Goal: Task Accomplishment & Management: Use online tool/utility

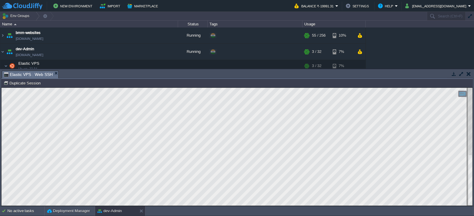
click at [467, 74] on button "button" at bounding box center [468, 73] width 4 height 5
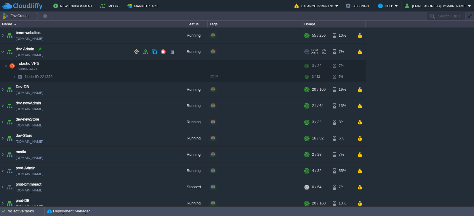
click at [39, 49] on div at bounding box center [39, 48] width 5 height 5
click at [14, 76] on img at bounding box center [14, 76] width 4 height 9
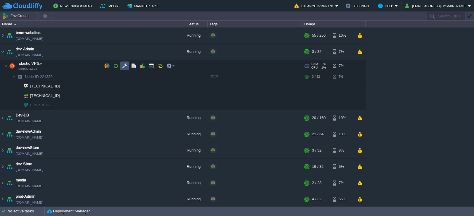
click at [126, 67] on button "button" at bounding box center [124, 65] width 5 height 5
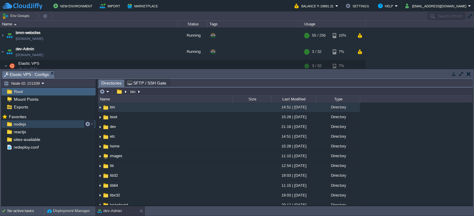
click at [26, 125] on span "nodejs" at bounding box center [19, 124] width 15 height 5
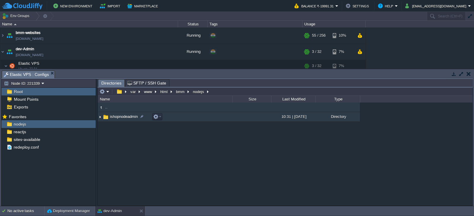
click at [125, 119] on span "ishopnodeadmin" at bounding box center [124, 116] width 30 height 5
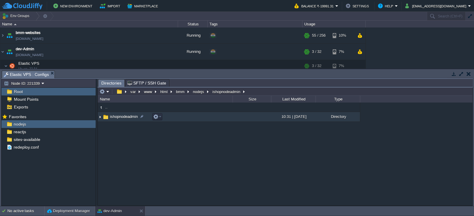
click at [125, 119] on span "ishopnodeadmin" at bounding box center [124, 116] width 30 height 5
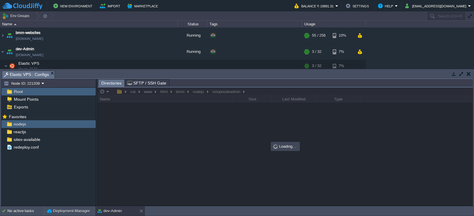
click at [252, 92] on div at bounding box center [285, 147] width 375 height 118
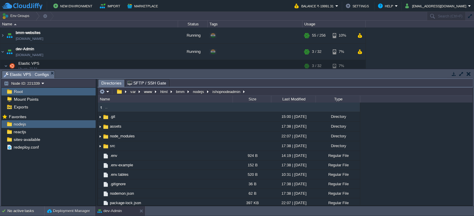
type input "/var/www/html/bmm/nodejs/ishopnodeadmin"
click at [251, 92] on input "/var/www/html/bmm/nodejs/ishopnodeadmin" at bounding box center [285, 92] width 375 height 8
click at [21, 132] on span "reactjs" at bounding box center [19, 131] width 15 height 5
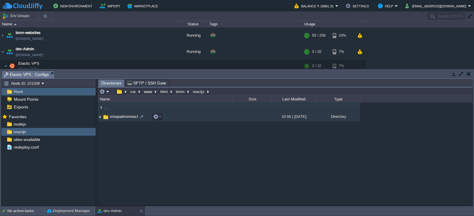
click at [123, 117] on span "ishopadminreact" at bounding box center [124, 116] width 30 height 5
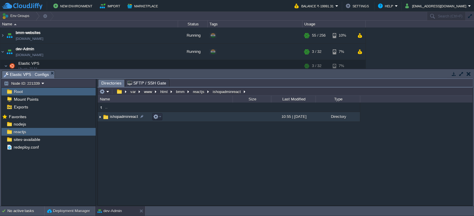
click at [123, 117] on span "ishopadminreact" at bounding box center [124, 116] width 30 height 5
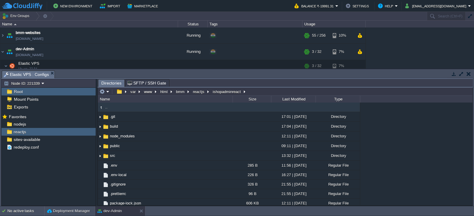
type input "/var/www/html/bmm/reactjs/ishopadminreact"
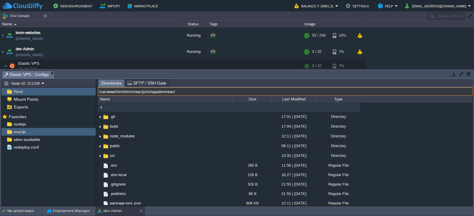
click at [250, 92] on input "/var/www/html/bmm/reactjs/ishopadminreact" at bounding box center [285, 92] width 375 height 8
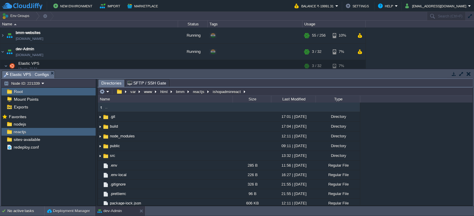
type input "/var/www/html/bmm/reactjs/ishopadminreact"
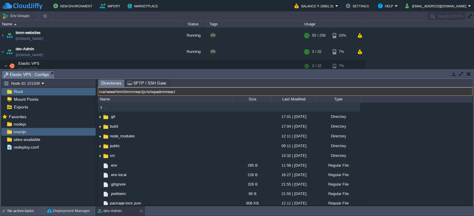
click at [468, 75] on button "button" at bounding box center [468, 73] width 4 height 5
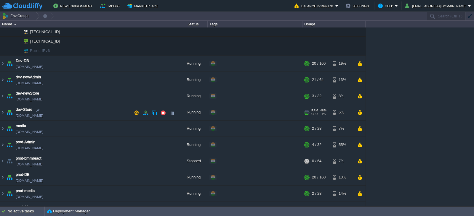
scroll to position [59, 0]
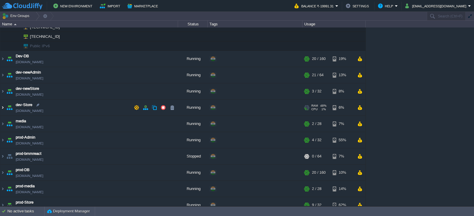
click at [4, 108] on img at bounding box center [2, 108] width 5 height 16
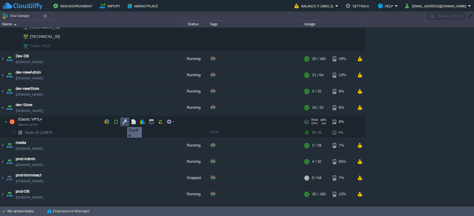
click at [123, 122] on button "button" at bounding box center [124, 121] width 5 height 5
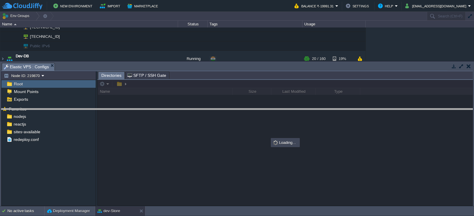
drag, startPoint x: 178, startPoint y: 65, endPoint x: 193, endPoint y: 114, distance: 50.8
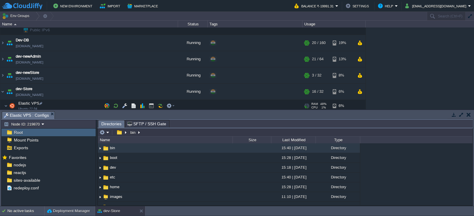
scroll to position [89, 0]
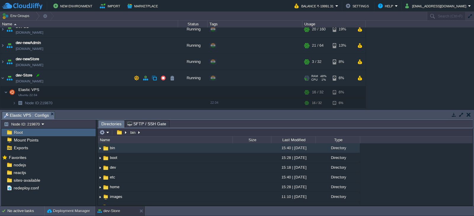
click at [36, 75] on div at bounding box center [37, 75] width 5 height 5
type input "dev-Store"
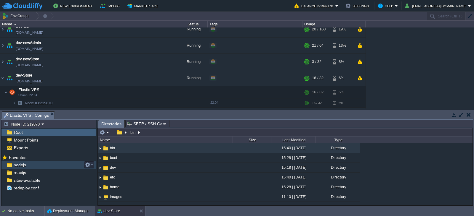
click at [15, 163] on span "nodejs" at bounding box center [19, 165] width 15 height 5
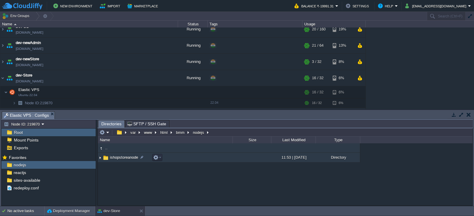
click at [134, 159] on span "ishopstoreanode" at bounding box center [124, 157] width 30 height 5
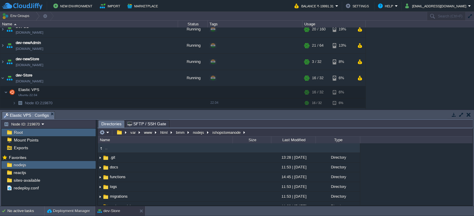
type input "/var/www/html/bmm/nodejs/ishopstoreanode"
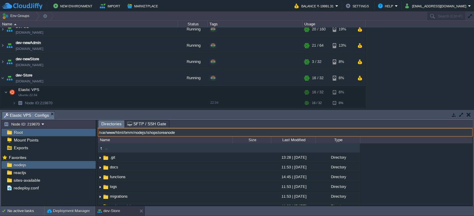
click at [257, 131] on input "/var/www/html/bmm/nodejs/ishopstoreanode" at bounding box center [285, 132] width 375 height 8
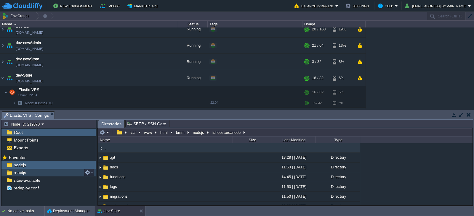
type input "/var/www/html/bmm/nodejs/ishopstoreanode"
click at [19, 171] on span "reactjs" at bounding box center [19, 172] width 15 height 5
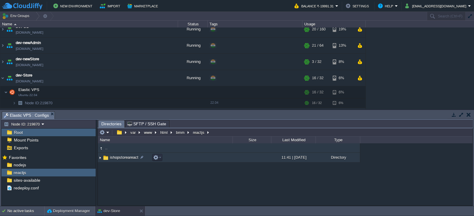
click at [121, 158] on span "ishopstoreareact" at bounding box center [124, 157] width 30 height 5
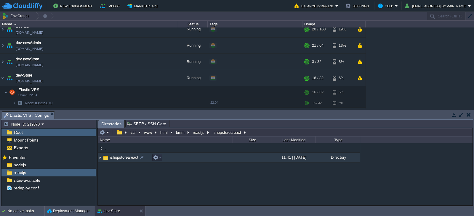
click at [121, 158] on span "ishopstoreareact" at bounding box center [124, 157] width 30 height 5
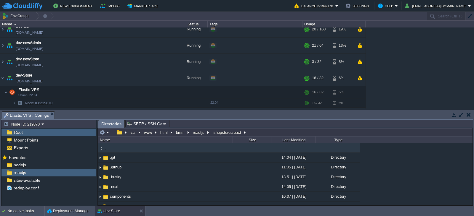
type input "/var/www/html/bmm/reactjs/ishopstoreareact"
click at [267, 134] on input "/var/www/html/bmm/reactjs/ishopstoreareact" at bounding box center [285, 132] width 375 height 8
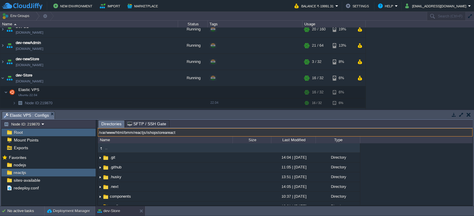
click at [225, 135] on input "/var/www/html/bmm/reactjs/ishopstoreareact" at bounding box center [285, 132] width 375 height 8
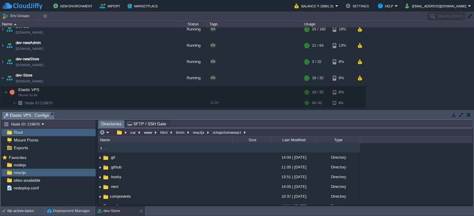
type input "/var/www/html/bmm/reactjs/ishopstoreareact"
click at [469, 116] on button "button" at bounding box center [468, 114] width 4 height 5
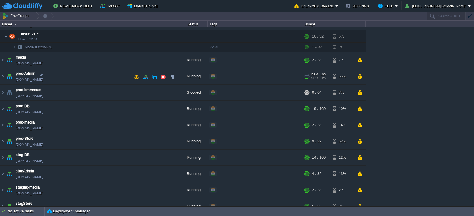
scroll to position [153, 0]
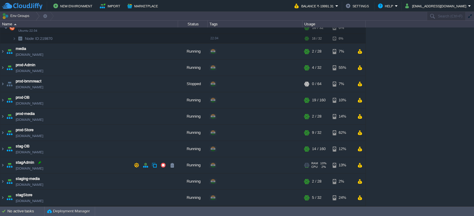
click at [39, 163] on div at bounding box center [39, 162] width 5 height 5
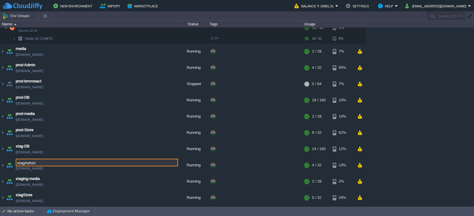
click at [41, 163] on input "stagAdmin" at bounding box center [97, 163] width 162 height 8
drag, startPoint x: 42, startPoint y: 163, endPoint x: 10, endPoint y: 163, distance: 31.7
click at [10, 163] on div "bmm-websites [DOMAIN_NAME] Running + Add to Env Group RAM 21% CPU 12% 55 / 256 …" at bounding box center [237, 117] width 474 height 179
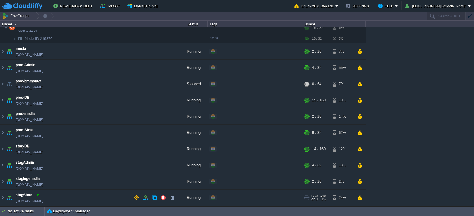
click at [37, 195] on div at bounding box center [37, 195] width 5 height 5
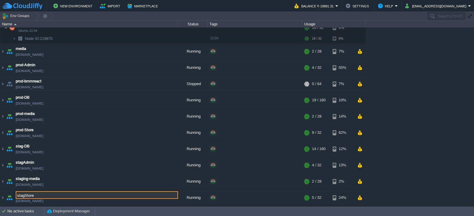
click at [44, 196] on input "stagStore" at bounding box center [97, 196] width 162 height 8
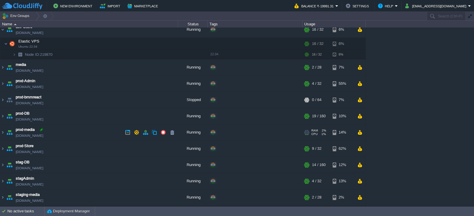
scroll to position [124, 0]
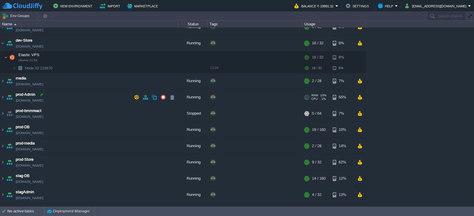
drag, startPoint x: 41, startPoint y: 94, endPoint x: 42, endPoint y: 98, distance: 4.5
click at [41, 94] on div at bounding box center [41, 94] width 5 height 5
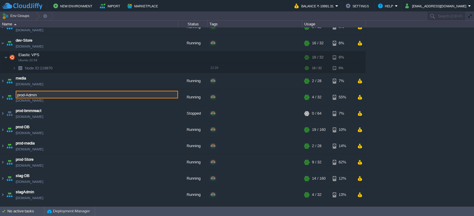
click at [48, 96] on input "prod-Admin" at bounding box center [97, 95] width 162 height 8
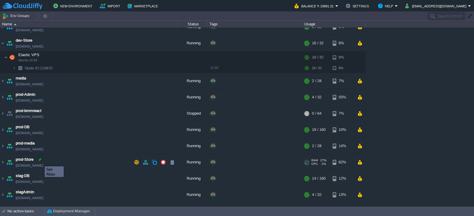
click at [39, 160] on div at bounding box center [39, 159] width 5 height 5
click at [4, 81] on img at bounding box center [2, 81] width 5 height 16
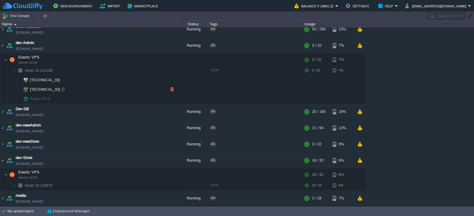
scroll to position [0, 0]
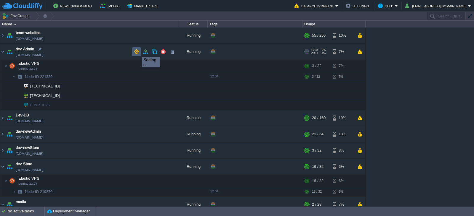
click at [137, 52] on button "button" at bounding box center [136, 51] width 5 height 5
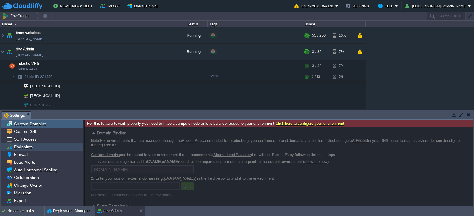
click at [21, 148] on span "Endpoints" at bounding box center [23, 146] width 21 height 5
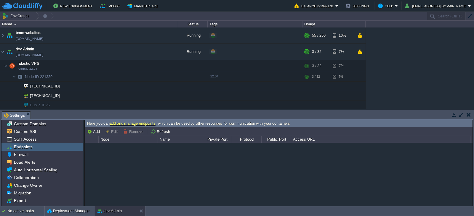
click at [469, 114] on button "button" at bounding box center [468, 114] width 4 height 5
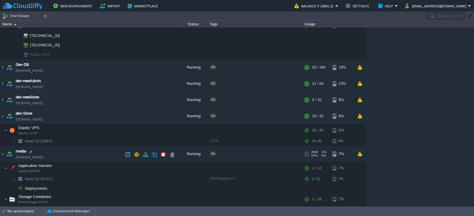
scroll to position [59, 0]
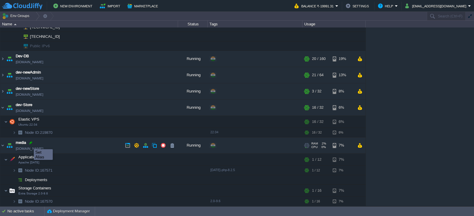
click at [32, 144] on div at bounding box center [30, 142] width 5 height 5
type input "media"
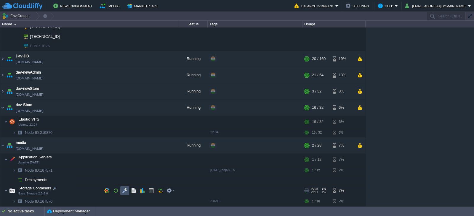
click at [124, 192] on button "button" at bounding box center [124, 190] width 5 height 5
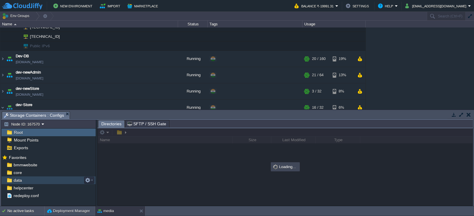
click at [22, 180] on span "data" at bounding box center [17, 180] width 10 height 5
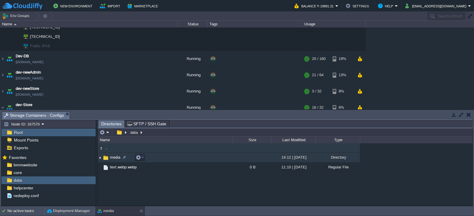
click at [110, 159] on span "media" at bounding box center [115, 157] width 12 height 5
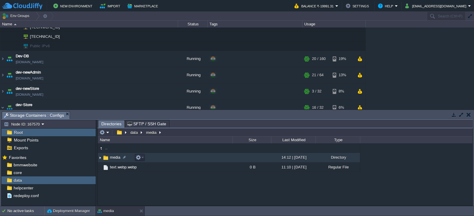
click at [110, 159] on span "media" at bounding box center [115, 157] width 12 height 5
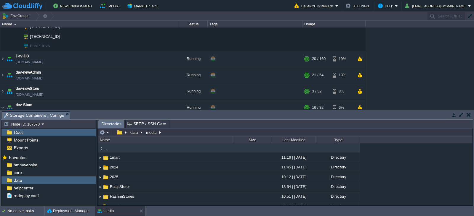
type input "/data/media"
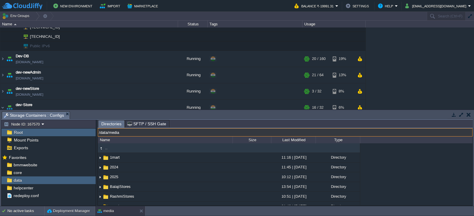
click at [173, 133] on input "/data/media" at bounding box center [285, 132] width 375 height 8
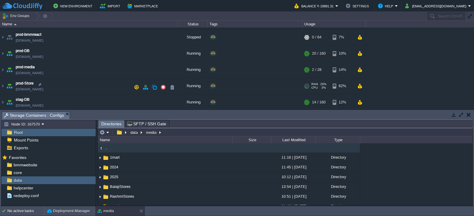
scroll to position [266, 0]
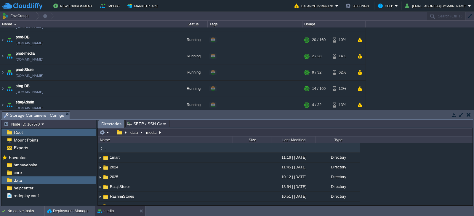
type input "/data/media"
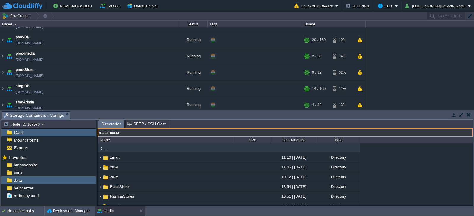
click at [468, 116] on button "button" at bounding box center [468, 114] width 4 height 5
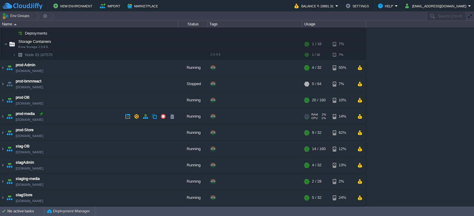
click at [41, 114] on div at bounding box center [41, 113] width 5 height 5
click at [48, 181] on div at bounding box center [46, 178] width 5 height 5
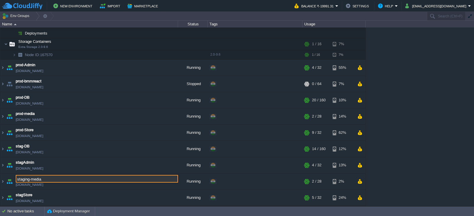
click at [48, 181] on input "staging-media" at bounding box center [97, 179] width 162 height 8
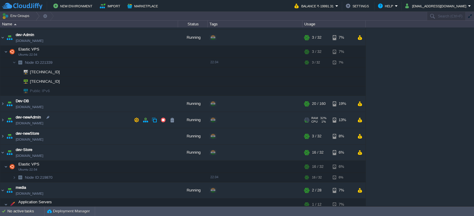
scroll to position [0, 0]
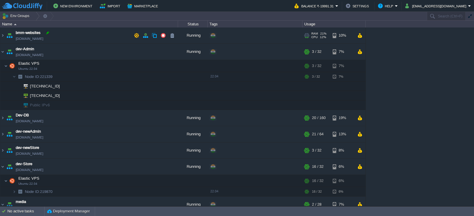
click at [47, 33] on div at bounding box center [47, 32] width 5 height 5
type input "bmm-websites"
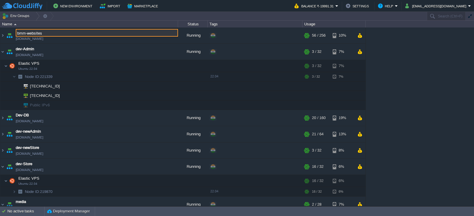
click at [53, 33] on input "bmm-websites" at bounding box center [97, 33] width 162 height 8
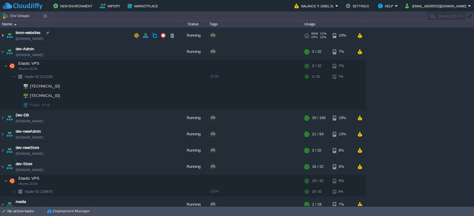
click at [2, 36] on img at bounding box center [2, 36] width 5 height 16
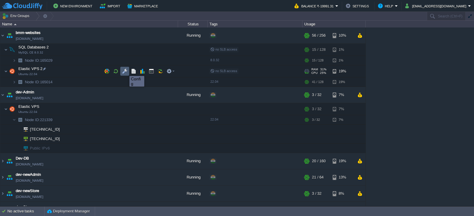
click at [125, 71] on button "button" at bounding box center [124, 71] width 5 height 5
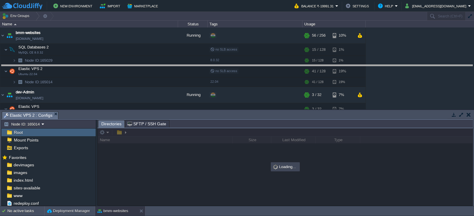
drag, startPoint x: 219, startPoint y: 118, endPoint x: 211, endPoint y: 57, distance: 60.7
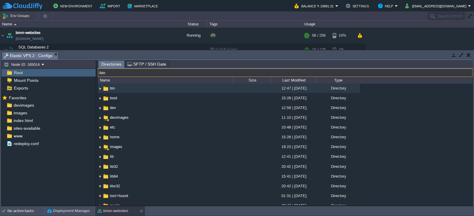
click at [151, 70] on input "/bin" at bounding box center [285, 73] width 375 height 8
type input "/var/www"
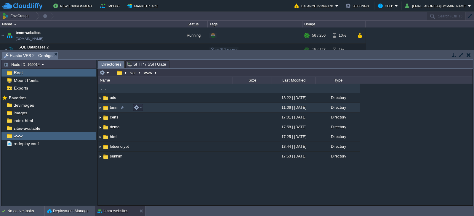
click at [114, 107] on span "bmm" at bounding box center [114, 107] width 10 height 5
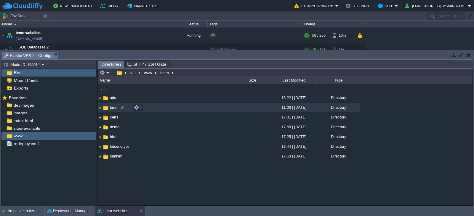
click at [115, 107] on span "bmm" at bounding box center [114, 107] width 10 height 5
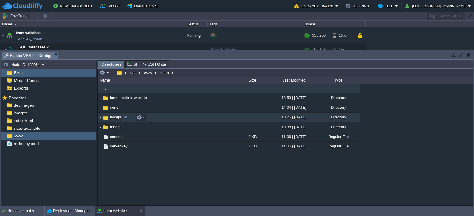
click at [114, 117] on span "nodejs" at bounding box center [115, 117] width 13 height 5
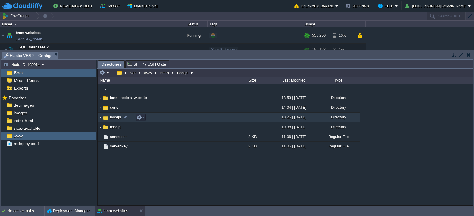
click at [114, 117] on span "nodejs" at bounding box center [115, 117] width 13 height 5
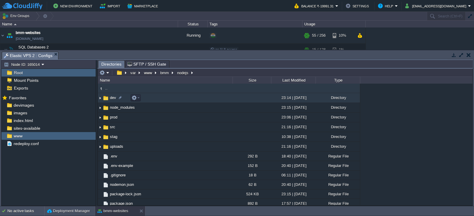
click at [114, 98] on span "dev" at bounding box center [113, 97] width 8 height 5
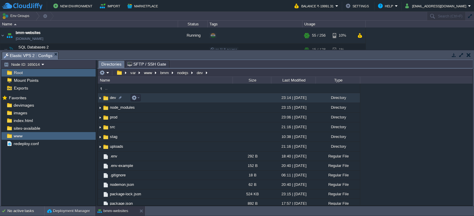
click at [114, 98] on span "dev" at bounding box center [113, 97] width 8 height 5
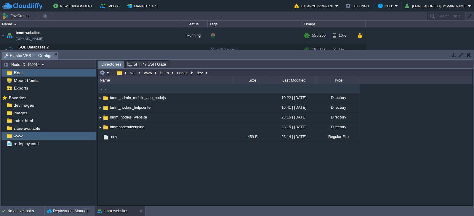
type input "/var/www/bmm/nodejs/dev"
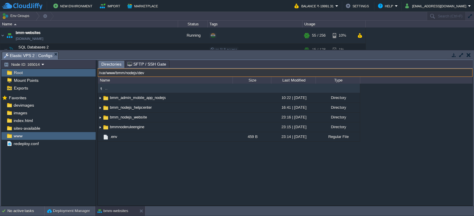
click at [219, 72] on input "/var/www/bmm/nodejs/dev" at bounding box center [285, 73] width 375 height 8
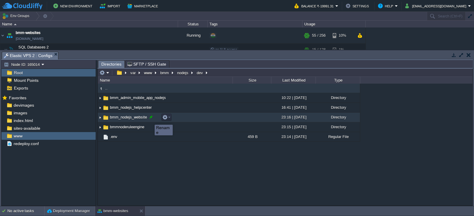
click at [150, 118] on div at bounding box center [150, 117] width 5 height 5
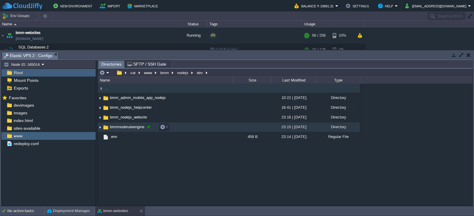
click at [150, 127] on div at bounding box center [148, 126] width 5 height 5
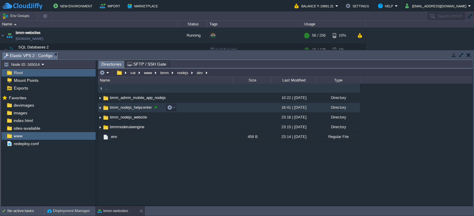
click at [156, 107] on div at bounding box center [155, 107] width 5 height 5
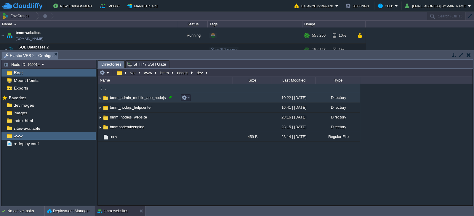
click at [171, 98] on div at bounding box center [170, 97] width 5 height 5
type input "bmm_admin_mobile_app_nodejs"
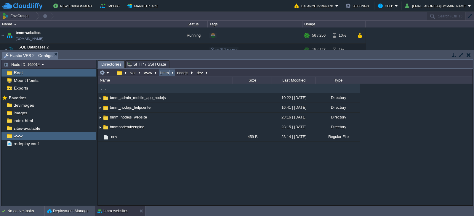
click at [165, 73] on button "bmm" at bounding box center [164, 72] width 11 height 5
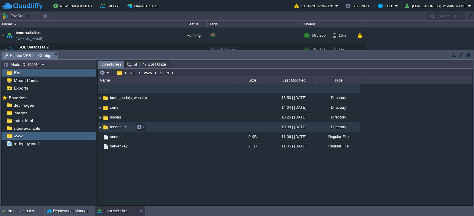
click at [116, 127] on span "reactjs" at bounding box center [115, 127] width 13 height 5
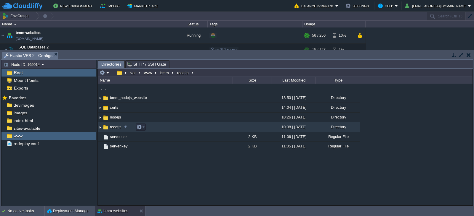
click at [116, 127] on span "reactjs" at bounding box center [115, 127] width 13 height 5
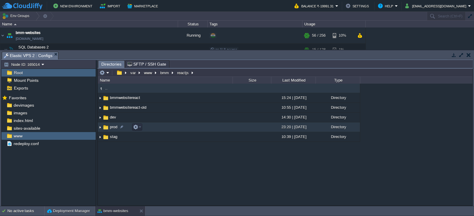
click at [114, 127] on span "prod" at bounding box center [113, 127] width 9 height 5
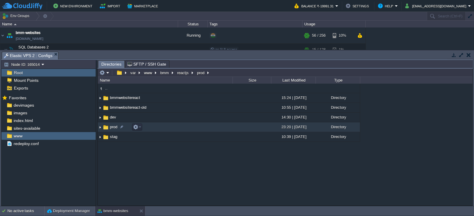
click at [114, 127] on span "prod" at bounding box center [113, 127] width 9 height 5
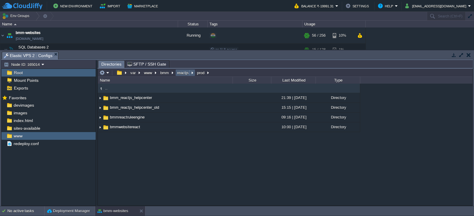
click at [184, 73] on button "reactjs" at bounding box center [183, 72] width 14 height 5
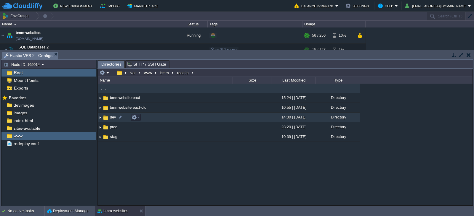
click at [113, 118] on span "dev" at bounding box center [113, 117] width 8 height 5
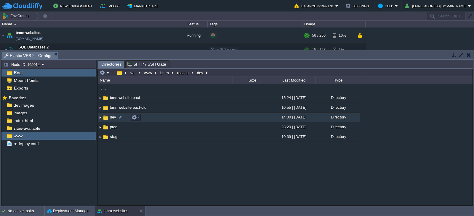
click at [113, 118] on span "dev" at bounding box center [113, 117] width 8 height 5
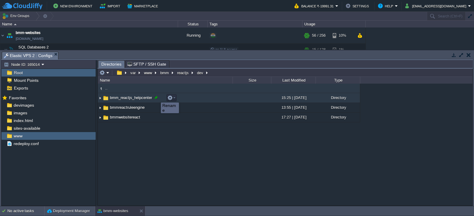
click at [155, 97] on div at bounding box center [155, 97] width 5 height 5
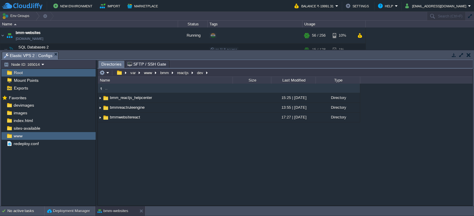
click at [169, 152] on div ".. bmm_reactjs_helpcenter 15:25 | [DATE] Directory bmmreactruleengine 13:55 | […" at bounding box center [285, 145] width 375 height 122
type input "/var/www/bmm/reactjs/dev"
click at [216, 73] on input "/var/www/bmm/reactjs/dev" at bounding box center [285, 73] width 375 height 8
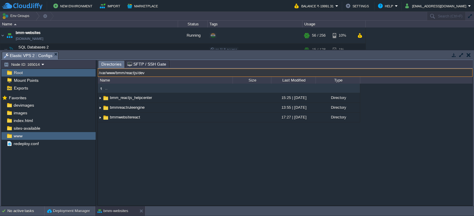
click at [166, 74] on input "/var/www/bmm/reactjs/dev" at bounding box center [285, 73] width 375 height 8
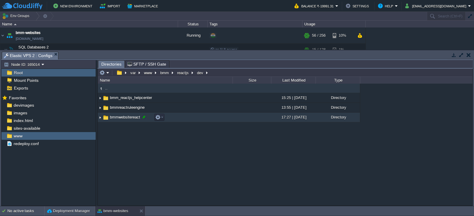
type input "/var/www/bmm/reactjs/dev"
click at [143, 118] on div at bounding box center [143, 117] width 5 height 5
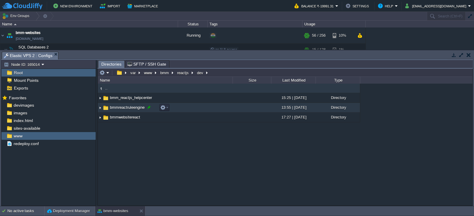
click at [147, 107] on div at bounding box center [148, 107] width 5 height 5
type input "bmmreactruleengine"
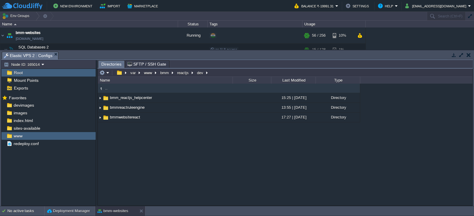
type input "/var/www/bmm/reactjs/dev"
click at [216, 72] on input "/var/www/bmm/reactjs/dev" at bounding box center [285, 73] width 375 height 8
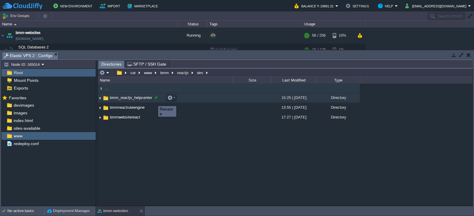
click at [157, 98] on div at bounding box center [155, 97] width 5 height 5
type input "bmm_reactjs_helpcenter"
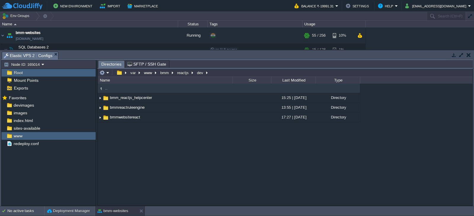
type input "/var/www/bmm/reactjs/dev"
click at [216, 73] on input "/var/www/bmm/reactjs/dev" at bounding box center [285, 73] width 375 height 8
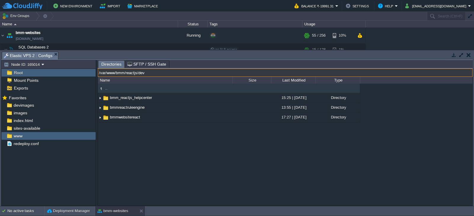
click at [216, 75] on input "/var/www/bmm/reactjs/dev" at bounding box center [285, 73] width 375 height 8
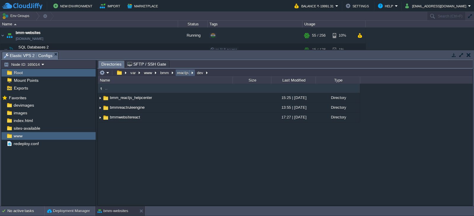
type input "/var/www/bmm/reactjs/dev"
click at [182, 71] on input "/var/www/bmm/reactjs/dev" at bounding box center [285, 73] width 375 height 8
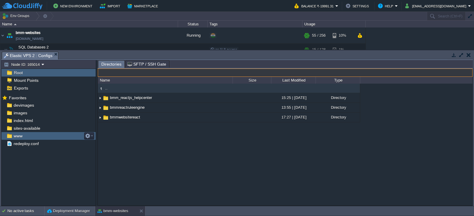
click at [25, 136] on div "www" at bounding box center [48, 136] width 94 height 8
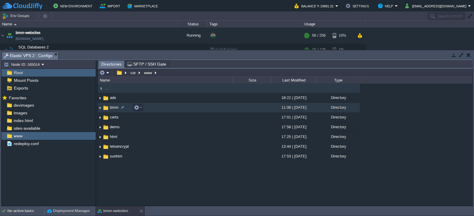
click at [113, 107] on span "bmm" at bounding box center [114, 107] width 10 height 5
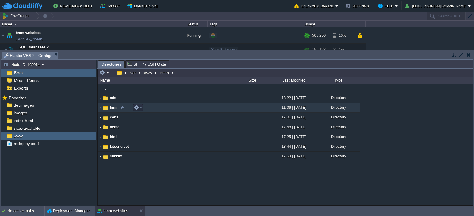
click at [113, 107] on span "bmm" at bounding box center [114, 107] width 10 height 5
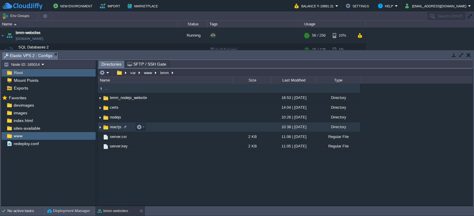
click at [113, 127] on span "reactjs" at bounding box center [115, 127] width 13 height 5
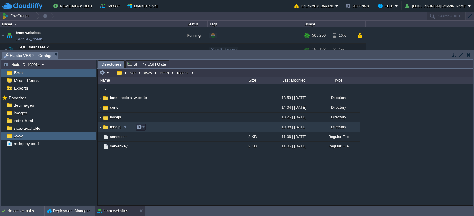
click at [113, 127] on span "reactjs" at bounding box center [115, 127] width 13 height 5
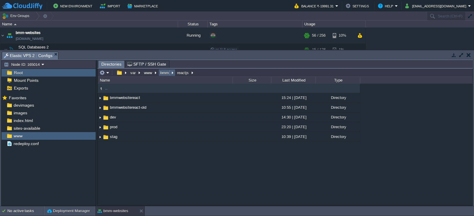
click at [163, 73] on button "bmm" at bounding box center [164, 72] width 11 height 5
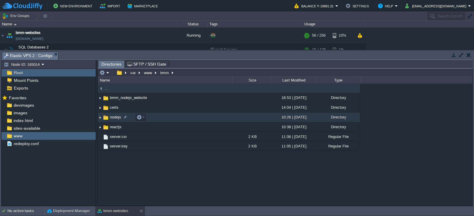
click at [111, 117] on span "nodejs" at bounding box center [115, 117] width 13 height 5
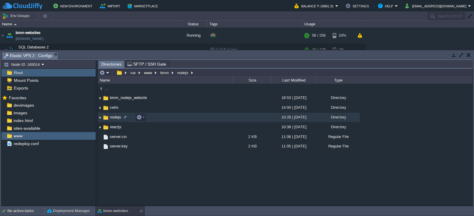
click at [111, 117] on span "nodejs" at bounding box center [115, 117] width 13 height 5
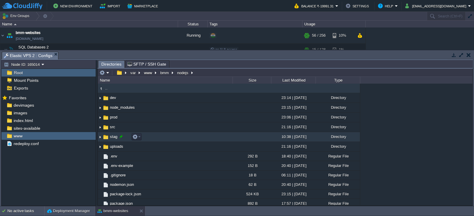
click at [120, 137] on div at bounding box center [120, 136] width 5 height 5
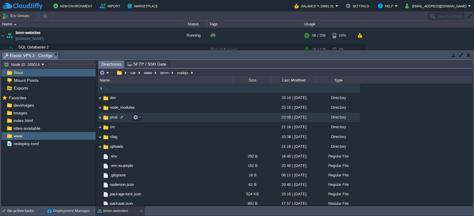
click at [112, 120] on span "prod" at bounding box center [113, 117] width 9 height 5
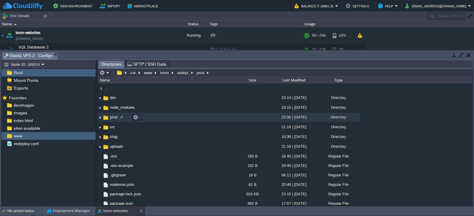
click at [113, 118] on span "prod" at bounding box center [113, 117] width 9 height 5
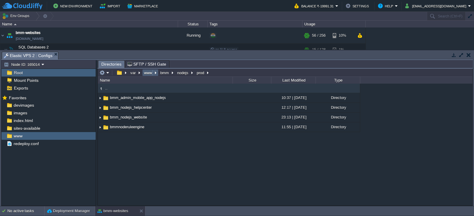
click at [150, 71] on button "www" at bounding box center [148, 72] width 10 height 5
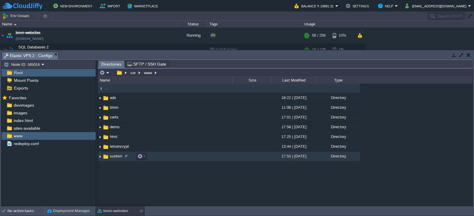
click at [114, 158] on span "sunhim" at bounding box center [116, 156] width 14 height 5
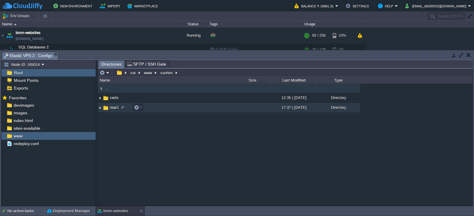
click at [111, 108] on span "react" at bounding box center [114, 107] width 10 height 5
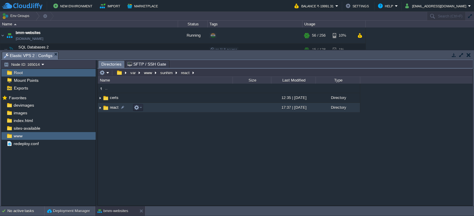
click at [111, 108] on span "react" at bounding box center [114, 107] width 10 height 5
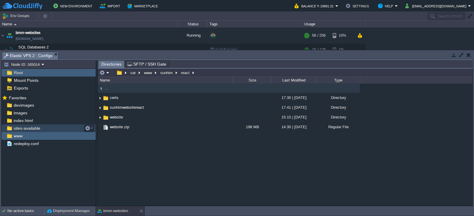
click at [28, 130] on span "sites-available" at bounding box center [26, 128] width 29 height 5
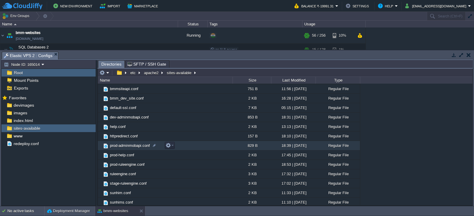
scroll to position [39, 0]
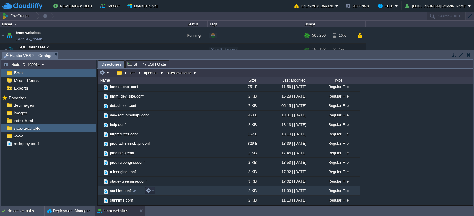
click at [121, 191] on span "sunhim.conf" at bounding box center [120, 191] width 23 height 5
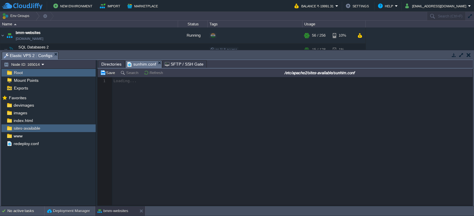
click at [108, 64] on span "Directories" at bounding box center [111, 64] width 20 height 7
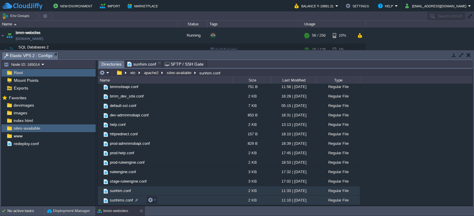
click at [120, 200] on span "sunhims.conf" at bounding box center [121, 200] width 25 height 5
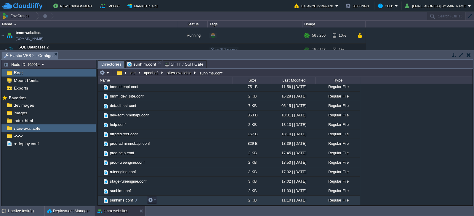
click at [120, 200] on span "sunhims.conf" at bounding box center [121, 200] width 25 height 5
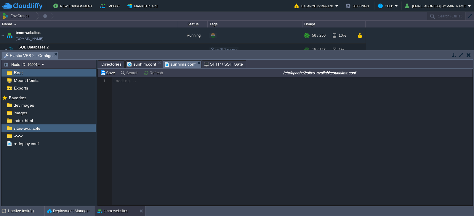
click at [143, 64] on span "sunhim.conf" at bounding box center [141, 64] width 29 height 7
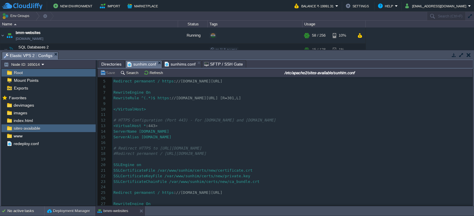
scroll to position [29, 0]
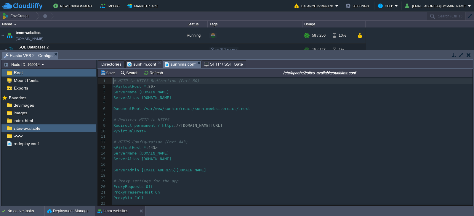
click at [181, 62] on span "sunhims.conf" at bounding box center [180, 64] width 31 height 7
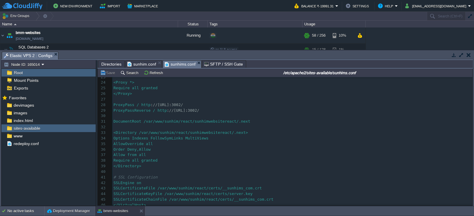
scroll to position [131, 0]
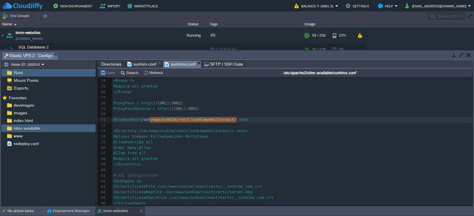
type textarea "/var/www/sunhim/react/sunhimwebsitereact"
drag, startPoint x: 149, startPoint y: 118, endPoint x: 233, endPoint y: 118, distance: 84.1
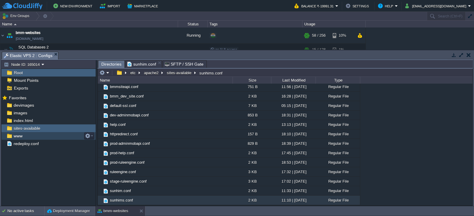
click at [24, 136] on div "www" at bounding box center [48, 136] width 94 height 8
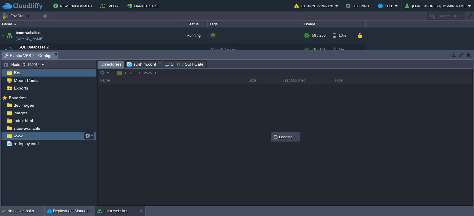
scroll to position [0, 0]
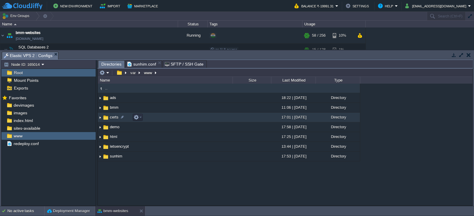
click at [110, 117] on span "certs" at bounding box center [114, 117] width 10 height 5
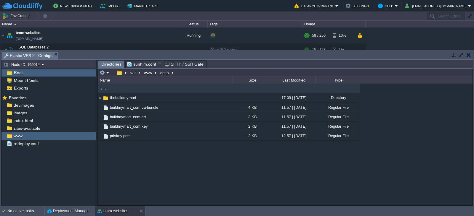
type input "/var/www/certs"
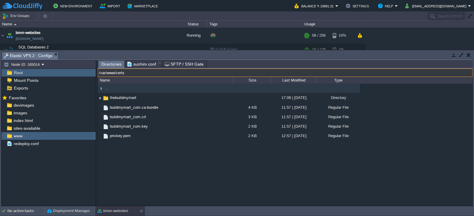
click at [183, 74] on input "/var/www/certs" at bounding box center [285, 73] width 375 height 8
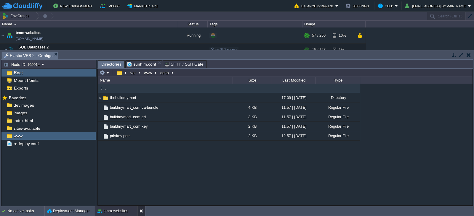
click at [142, 212] on button at bounding box center [142, 211] width 6 height 6
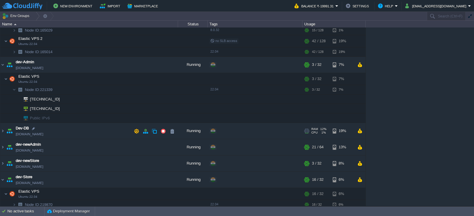
scroll to position [30, 0]
click at [2, 148] on img at bounding box center [2, 148] width 5 height 16
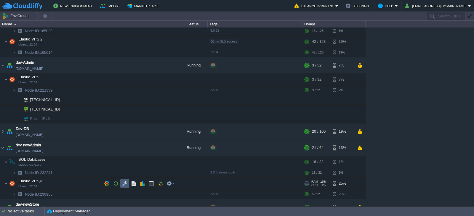
click at [126, 184] on button "button" at bounding box center [124, 183] width 5 height 5
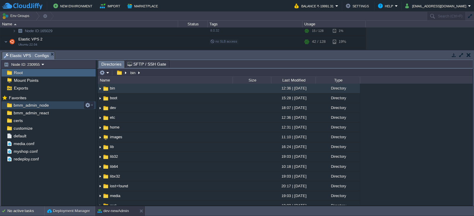
click at [45, 104] on span "bmm_admin_node" at bounding box center [30, 105] width 37 height 5
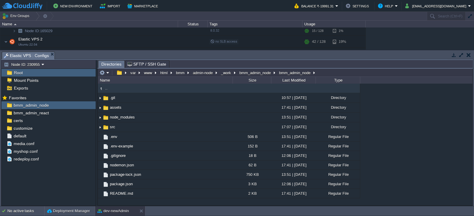
type input "/var/www/html/bmm/admin-node/_work/bmm_admin_node/bmm_admin_node"
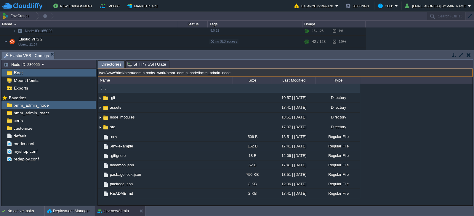
click at [322, 73] on input "/var/www/html/bmm/admin-node/_work/bmm_admin_node/bmm_admin_node" at bounding box center [285, 73] width 375 height 8
click at [245, 73] on input "/var/www/html/bmm/admin-node/_work/bmm_admin_node/bmm_admin_node" at bounding box center [285, 73] width 375 height 8
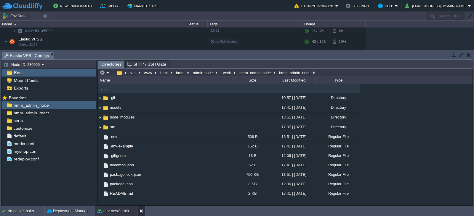
click at [141, 211] on button at bounding box center [142, 211] width 6 height 6
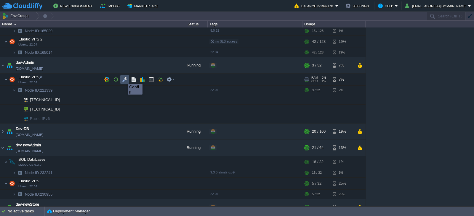
click at [123, 79] on button "button" at bounding box center [124, 79] width 5 height 5
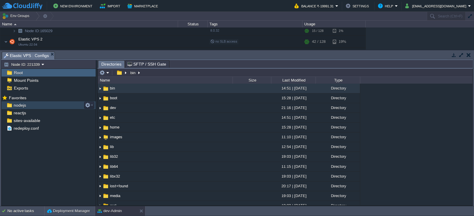
click at [16, 106] on span "nodejs" at bounding box center [19, 105] width 15 height 5
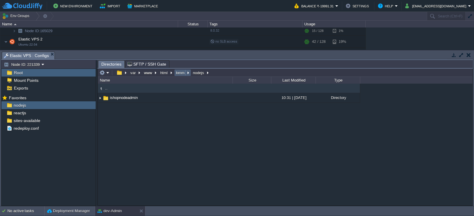
click at [181, 73] on button "bmm" at bounding box center [180, 72] width 11 height 5
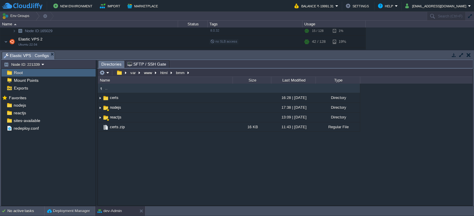
click at [468, 56] on button "button" at bounding box center [468, 54] width 4 height 5
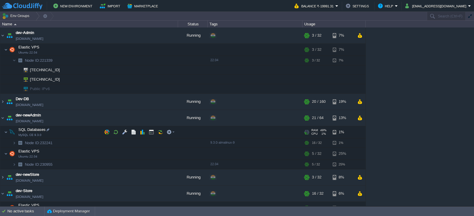
scroll to position [89, 0]
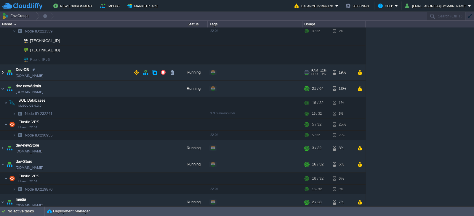
click at [2, 73] on img at bounding box center [2, 73] width 5 height 16
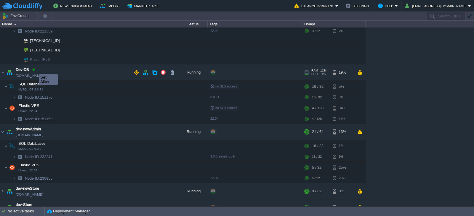
click at [34, 69] on div at bounding box center [33, 69] width 5 height 5
click at [15, 98] on img at bounding box center [14, 97] width 4 height 9
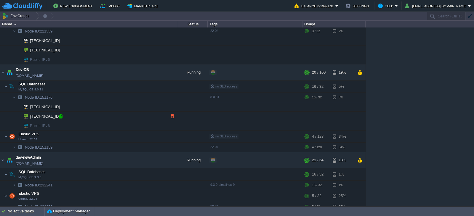
click at [60, 118] on div at bounding box center [60, 116] width 5 height 5
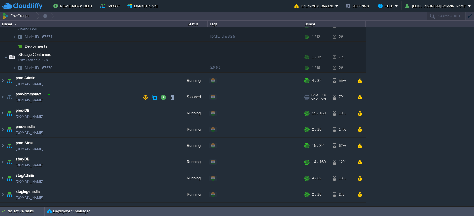
scroll to position [355, 0]
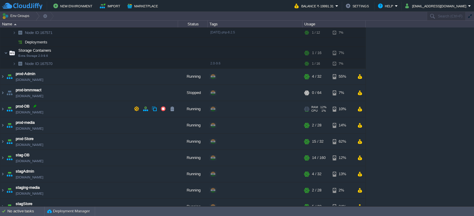
click at [33, 107] on div at bounding box center [34, 106] width 5 height 5
type input "prod-DB"
click at [3, 109] on img at bounding box center [2, 109] width 5 height 16
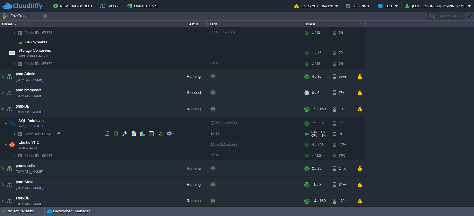
click at [15, 133] on img at bounding box center [14, 134] width 4 height 9
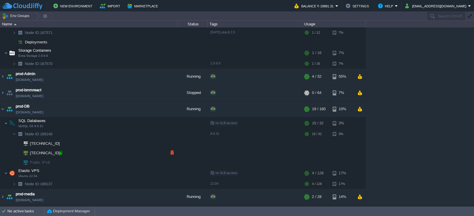
click at [61, 154] on div at bounding box center [60, 152] width 5 height 5
type input "[TECHNICAL_ID]"
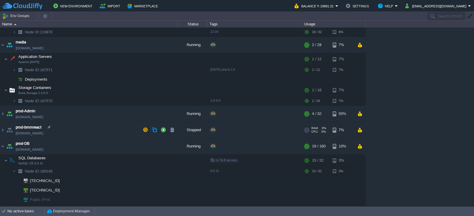
scroll to position [435, 0]
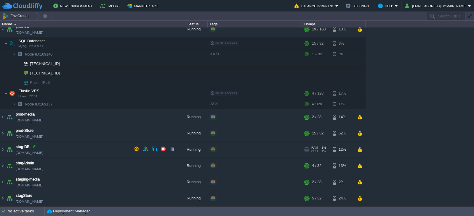
click at [34, 146] on div at bounding box center [34, 146] width 5 height 5
type input "stag-DB"
click at [2, 150] on img at bounding box center [2, 150] width 5 height 16
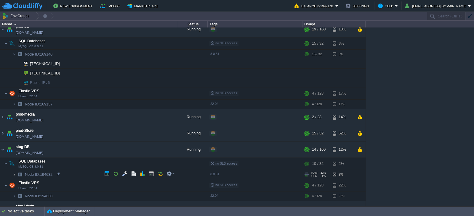
click at [14, 175] on img at bounding box center [14, 174] width 4 height 9
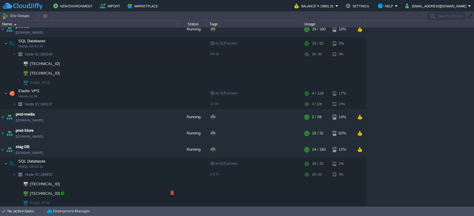
click at [64, 195] on div at bounding box center [62, 193] width 5 height 5
type input "[TECHNICAL_ID]"
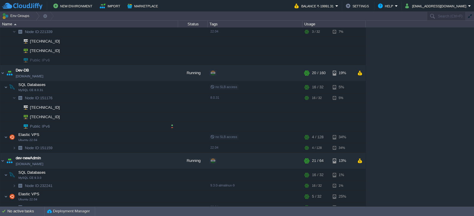
scroll to position [89, 0]
click at [14, 148] on img at bounding box center [14, 147] width 4 height 9
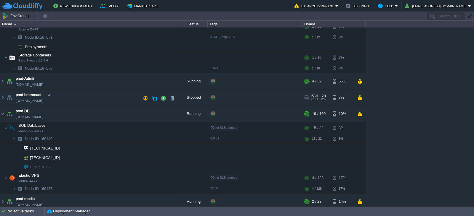
scroll to position [385, 0]
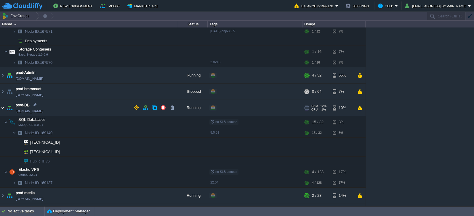
click at [4, 108] on img at bounding box center [2, 108] width 5 height 16
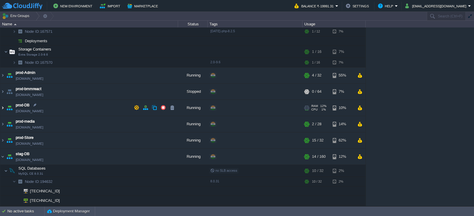
click at [4, 108] on img at bounding box center [2, 108] width 5 height 16
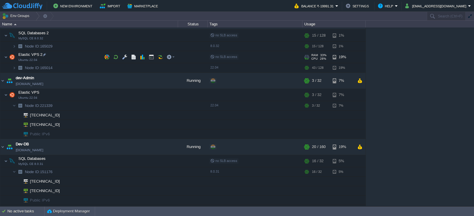
scroll to position [0, 0]
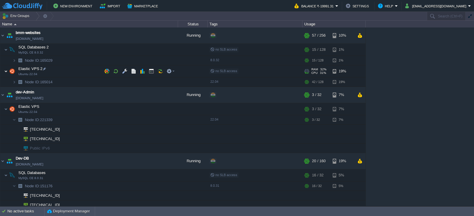
click at [6, 72] on img at bounding box center [6, 71] width 4 height 12
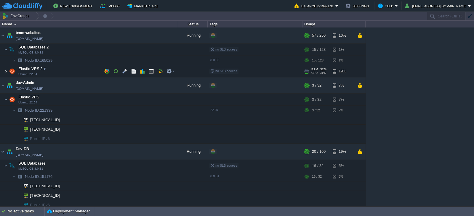
click at [6, 71] on img at bounding box center [6, 71] width 4 height 12
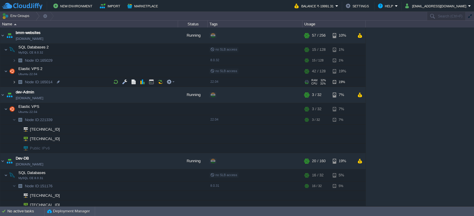
click at [14, 82] on img at bounding box center [14, 82] width 4 height 9
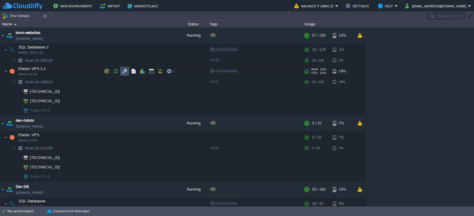
click at [126, 70] on button "button" at bounding box center [124, 71] width 5 height 5
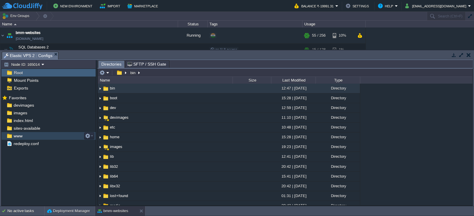
click at [18, 137] on span "www" at bounding box center [17, 136] width 11 height 5
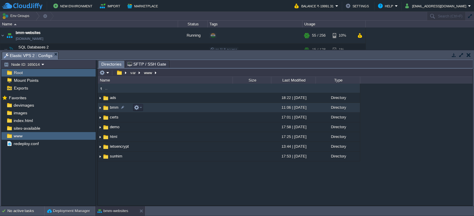
click at [115, 110] on span "bmm" at bounding box center [114, 107] width 10 height 5
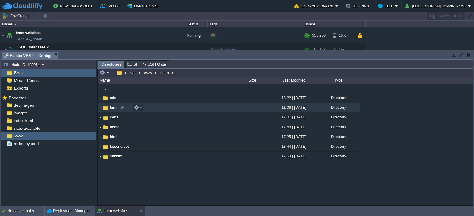
click at [115, 110] on span "bmm" at bounding box center [114, 107] width 10 height 5
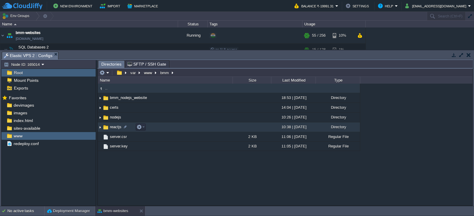
click at [114, 126] on span "reactjs" at bounding box center [115, 127] width 13 height 5
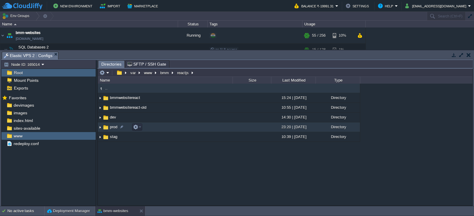
click at [113, 126] on span "prod" at bounding box center [113, 127] width 9 height 5
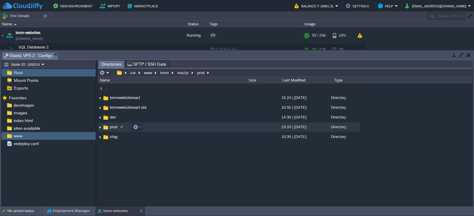
click at [113, 126] on span "prod" at bounding box center [113, 127] width 9 height 5
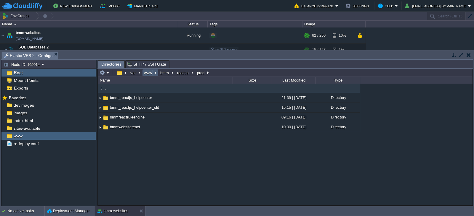
click at [149, 74] on button "www" at bounding box center [148, 72] width 10 height 5
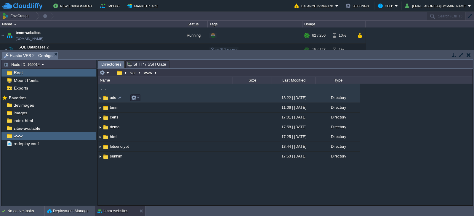
click at [113, 98] on span "ads" at bounding box center [113, 97] width 8 height 5
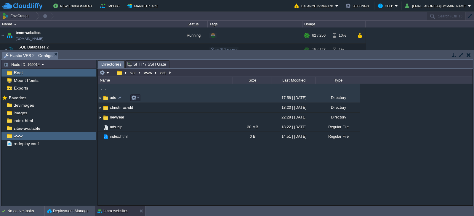
click at [112, 99] on span "ads" at bounding box center [113, 97] width 8 height 5
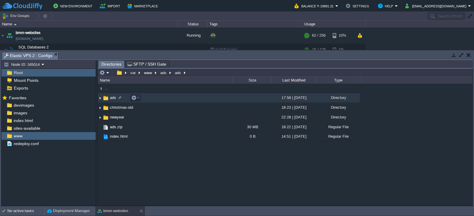
click at [112, 99] on span "ads" at bounding box center [113, 97] width 8 height 5
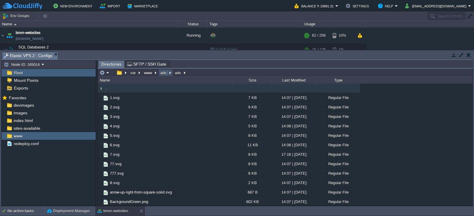
click at [163, 73] on button "ads" at bounding box center [163, 72] width 9 height 5
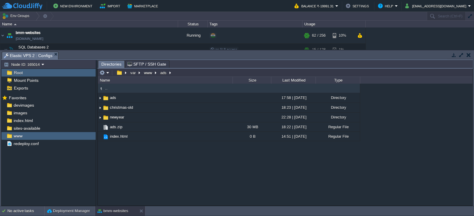
type input "/var/www/ads"
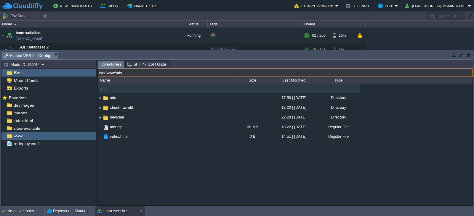
click at [179, 73] on input "/var/www/ads" at bounding box center [285, 73] width 375 height 8
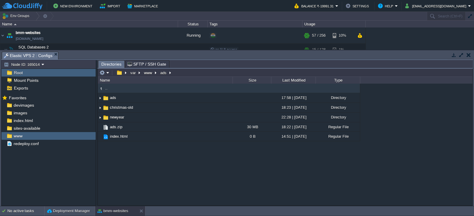
type input "/var/www/ads"
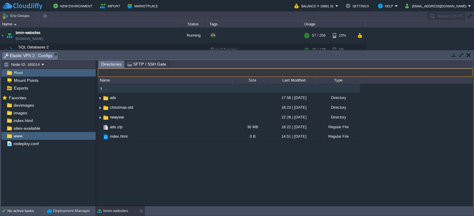
type input "/var/www/ads"
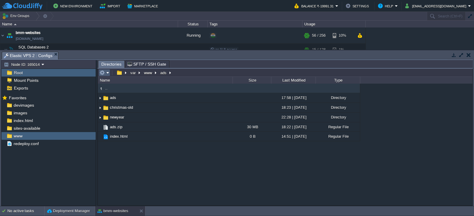
type input "/var/www/ads"
click at [106, 72] on input "/var/www/ads" at bounding box center [285, 73] width 375 height 8
click at [135, 153] on div ".. ads 17:58 | [DATE] Directory christmas-old 18:23 | [DATE] Directory newyear …" at bounding box center [285, 145] width 375 height 122
click at [105, 73] on em at bounding box center [104, 72] width 10 height 5
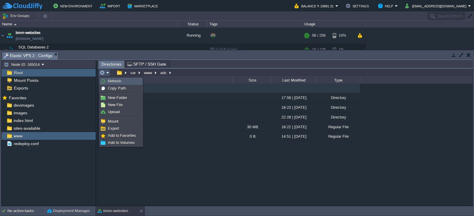
click at [113, 81] on span "Refresh" at bounding box center [114, 81] width 13 height 4
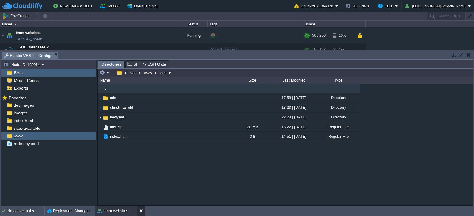
click at [141, 210] on button at bounding box center [142, 211] width 6 height 6
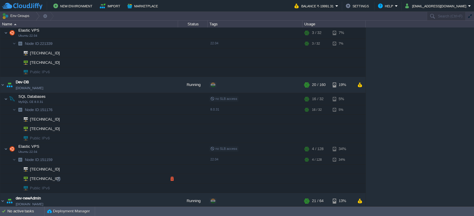
scroll to position [118, 0]
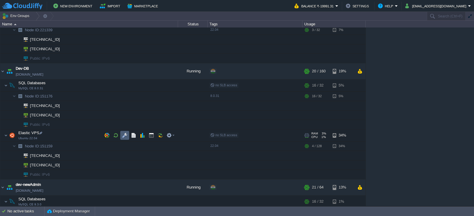
click at [126, 135] on button "button" at bounding box center [124, 135] width 5 height 5
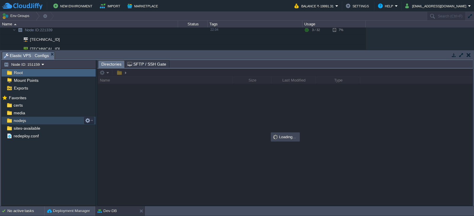
click at [20, 119] on span "nodejs" at bounding box center [19, 120] width 15 height 5
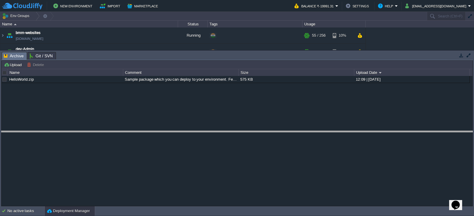
drag, startPoint x: 404, startPoint y: 57, endPoint x: 387, endPoint y: 136, distance: 80.7
